Goal: Navigation & Orientation: Find specific page/section

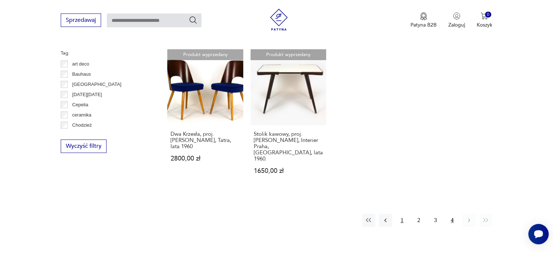
click at [402, 213] on button "1" at bounding box center [401, 219] width 13 height 13
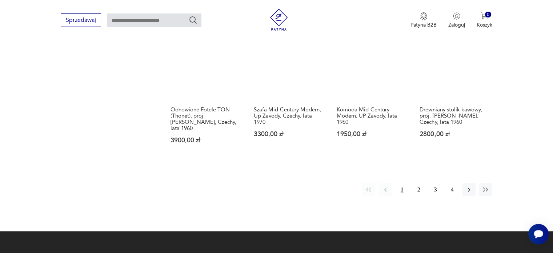
scroll to position [715, 0]
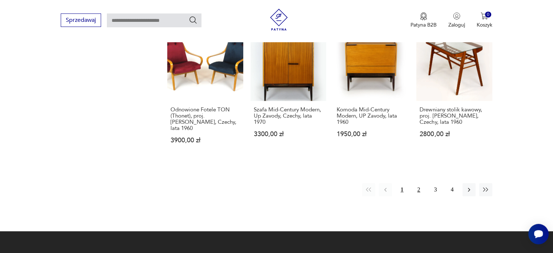
click at [418, 183] on button "2" at bounding box center [418, 189] width 13 height 13
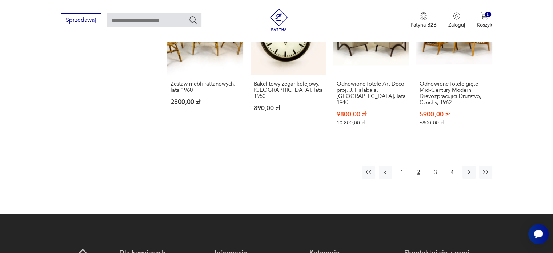
scroll to position [710, 0]
click at [432, 165] on button "3" at bounding box center [435, 171] width 13 height 13
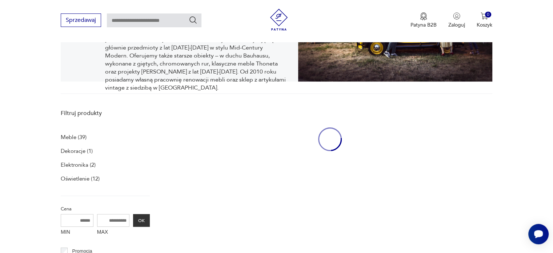
scroll to position [150, 0]
